Goal: Task Accomplishment & Management: Use online tool/utility

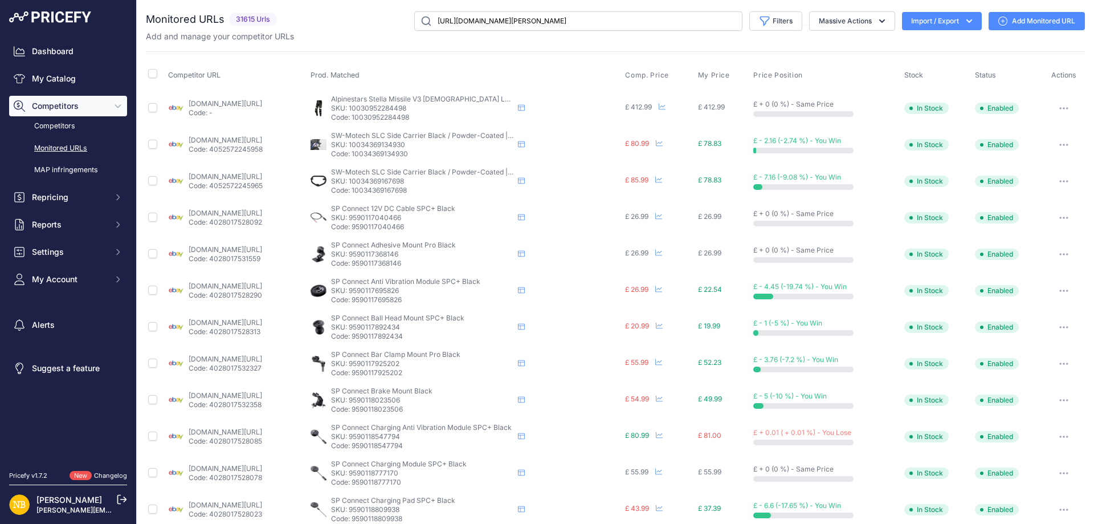
type input "https://gearchangeonline.com/products/merlin-tosten-leather-jacket-black"
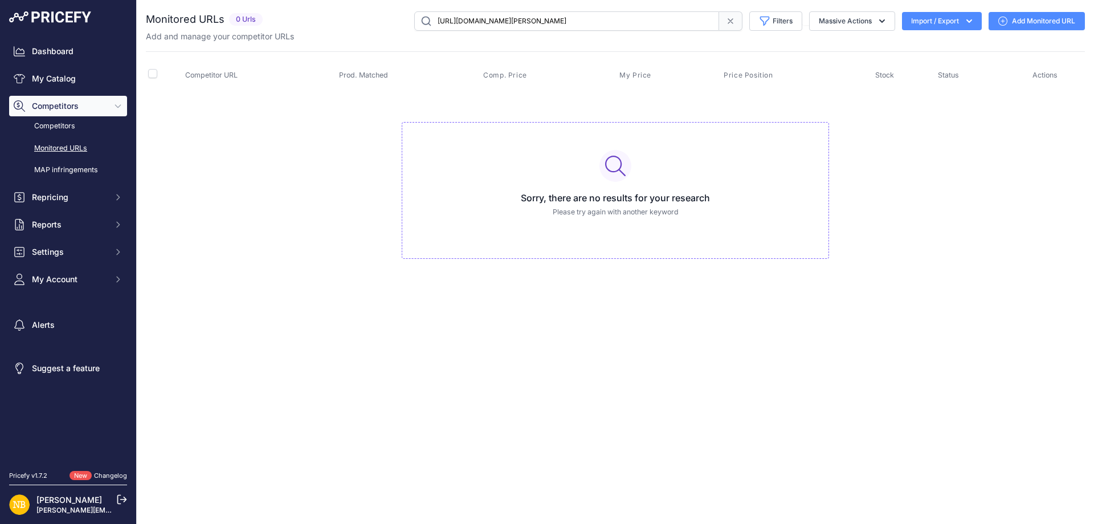
click at [733, 18] on span at bounding box center [730, 20] width 23 height 19
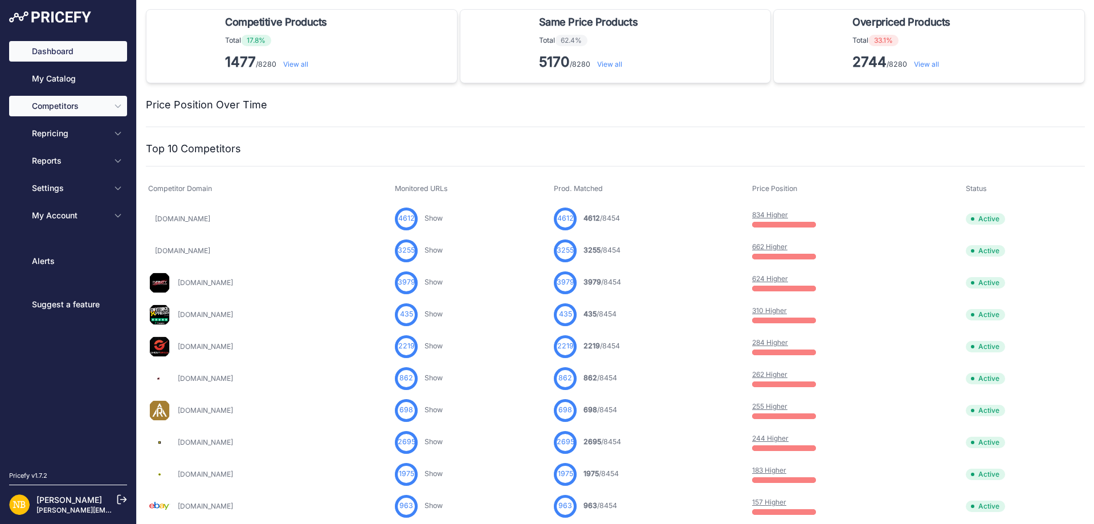
click at [98, 105] on span "Competitors" at bounding box center [69, 105] width 75 height 11
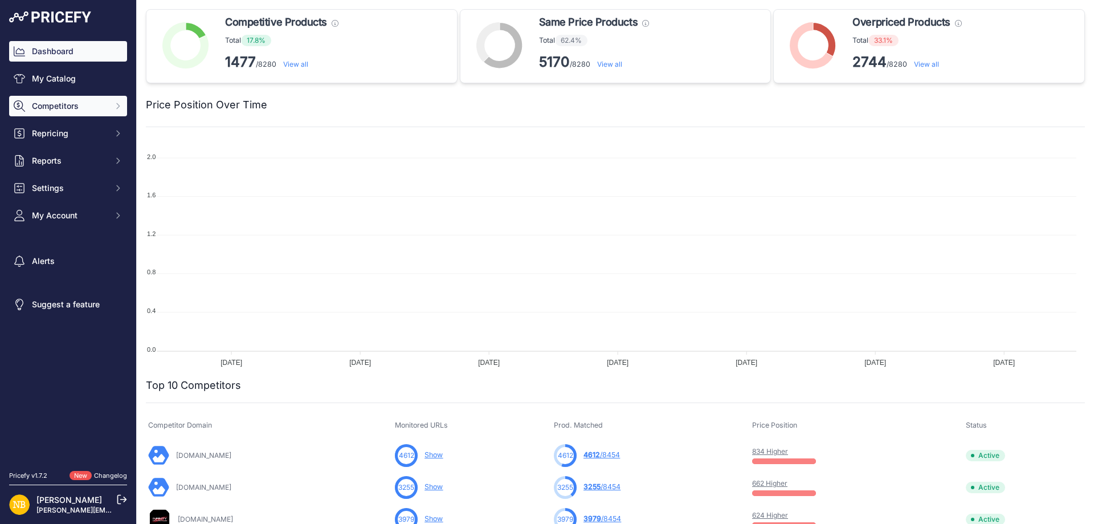
click at [108, 105] on button "Competitors" at bounding box center [68, 106] width 118 height 21
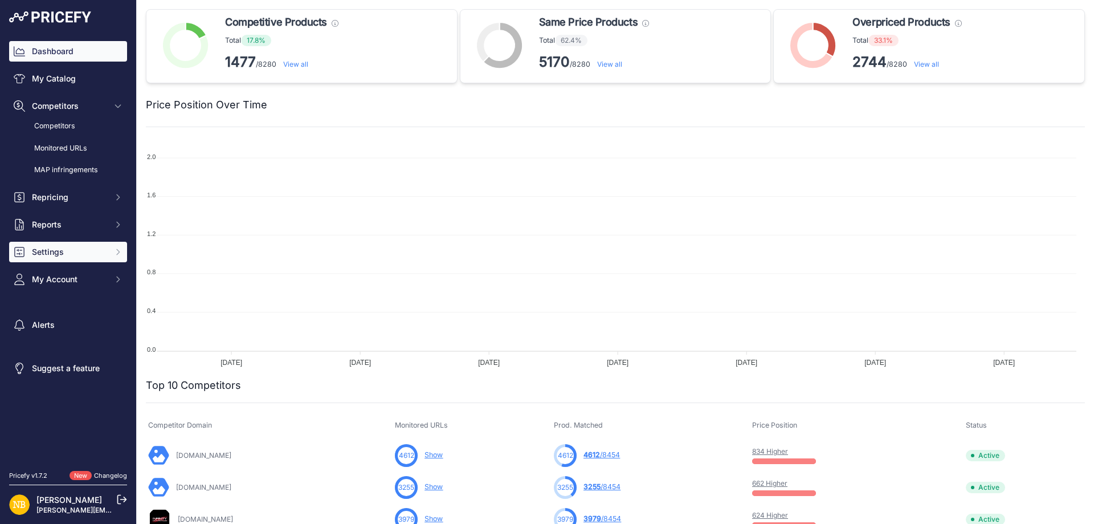
click at [47, 253] on span "Settings" at bounding box center [69, 251] width 75 height 11
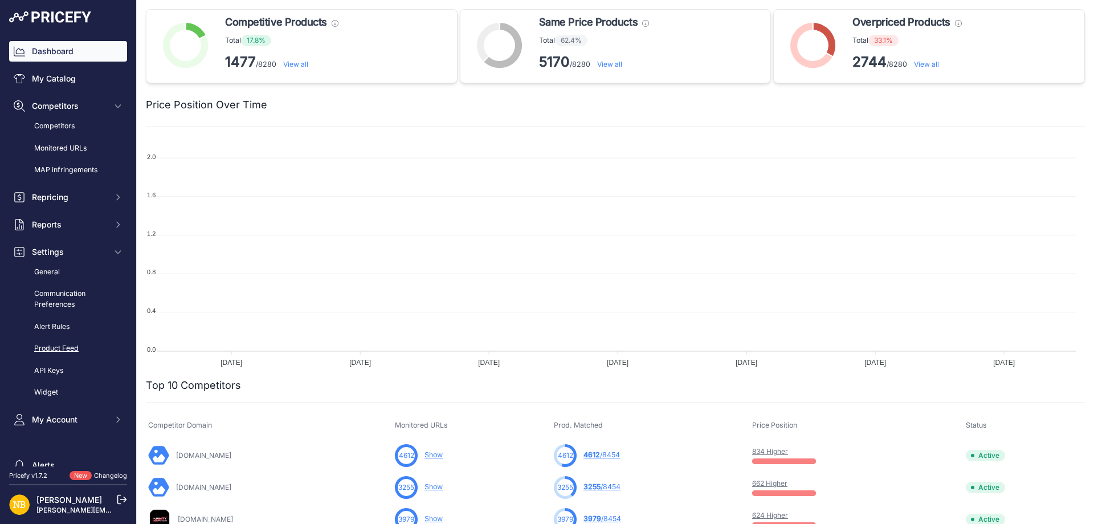
click at [61, 351] on link "Product Feed" at bounding box center [68, 349] width 118 height 20
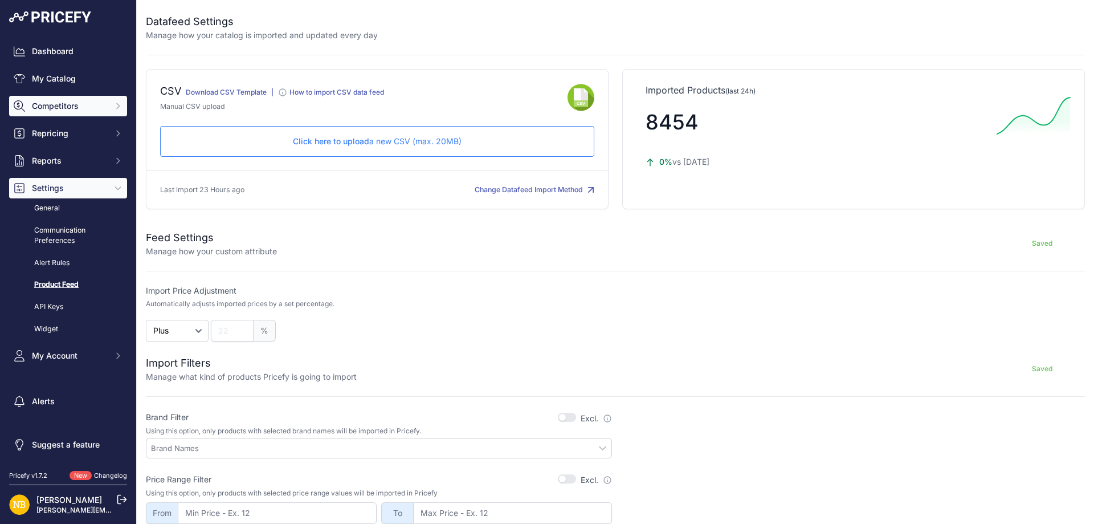
click at [105, 113] on button "Competitors" at bounding box center [68, 106] width 118 height 21
